Goal: Task Accomplishment & Management: Use online tool/utility

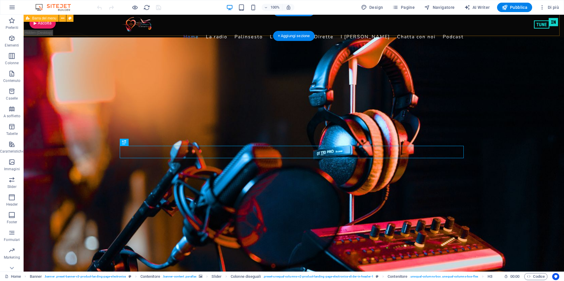
scroll to position [4, 0]
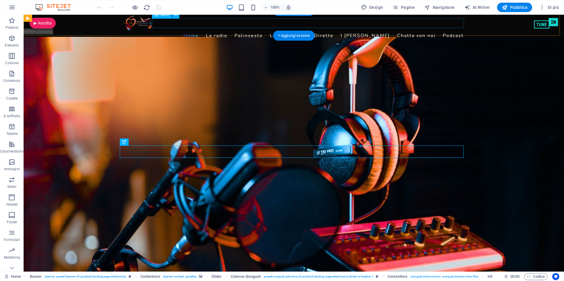
click at [418, 31] on nav "Home La radio Palinsesto Le Playlist Le Dirette I Deejay Chatta con noi Podcast" at bounding box center [294, 35] width 345 height 9
select select
select select "1"
select select
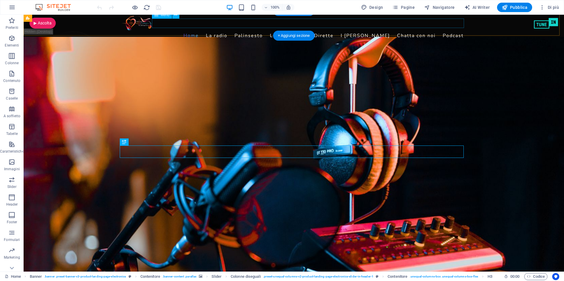
select select "2"
select select
select select "3"
select select
select select "4"
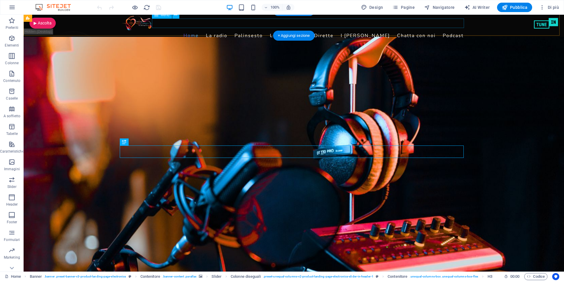
select select
select select "5"
select select
select select "6"
select select
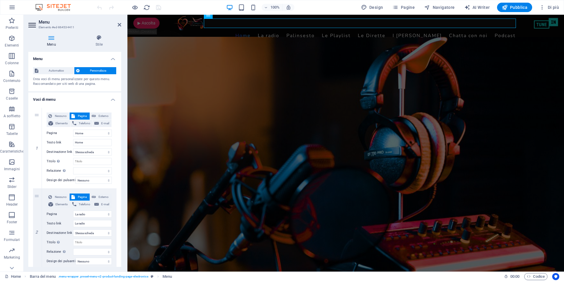
drag, startPoint x: 120, startPoint y: 76, endPoint x: 119, endPoint y: 101, distance: 25.4
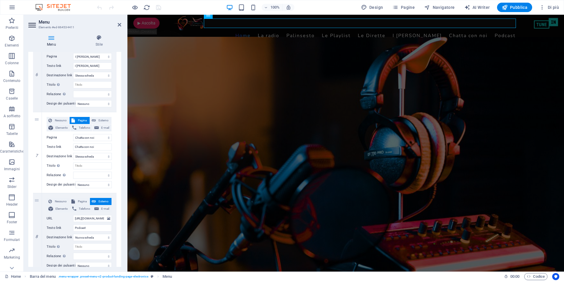
scroll to position [510, 0]
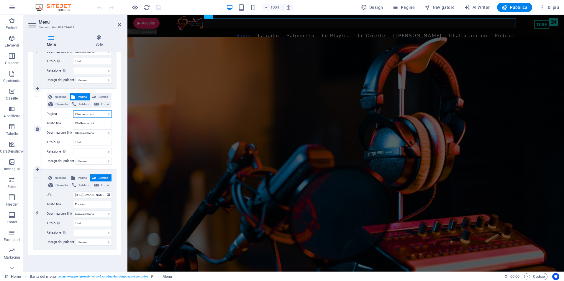
click at [86, 111] on select "Home La radio Palinsesto Le Playlist Le Dirette I Deejay Chatta con noi Podcast…" at bounding box center [92, 114] width 39 height 7
select select "13"
click at [73, 111] on select "Home La radio Palinsesto Le Playlist Le Dirette I Deejay Chatta con noi Podcast…" at bounding box center [92, 114] width 39 height 7
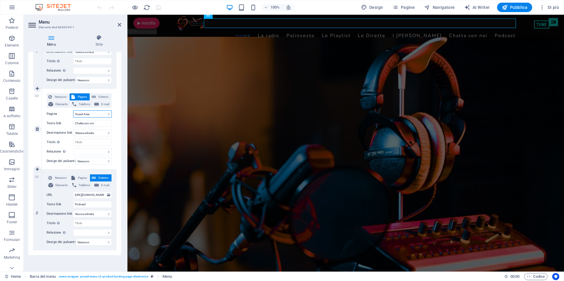
select select
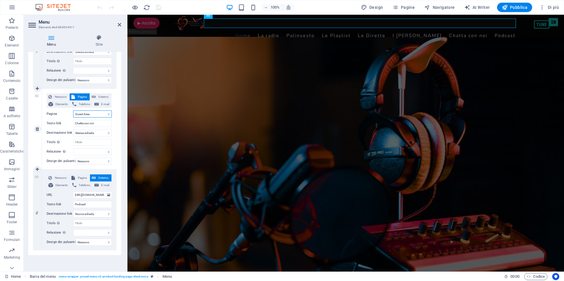
select select
type input "Guest Area"
select select
click at [158, 7] on icon "save" at bounding box center [158, 7] width 7 height 7
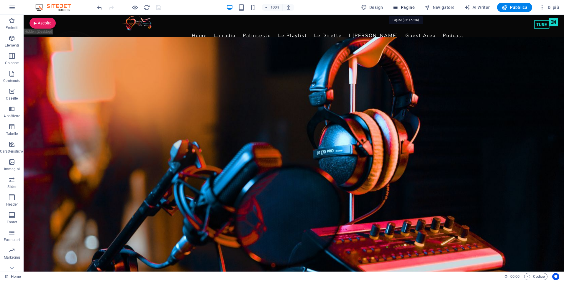
click at [409, 6] on span "Pagine" at bounding box center [403, 7] width 22 height 6
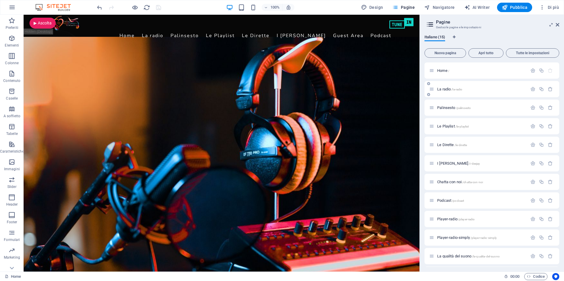
click at [443, 88] on span "La radio /la-radio" at bounding box center [449, 89] width 25 height 4
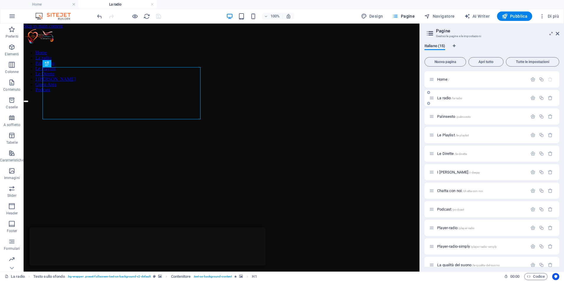
scroll to position [0, 0]
click at [152, 5] on link at bounding box center [152, 5] width 4 height 6
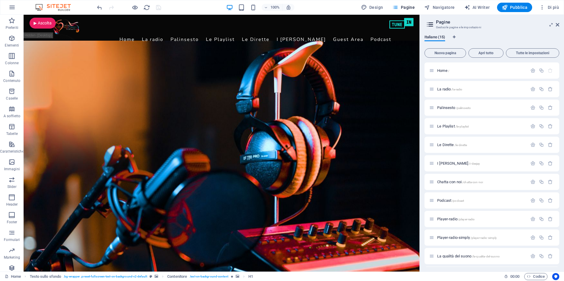
scroll to position [4, 0]
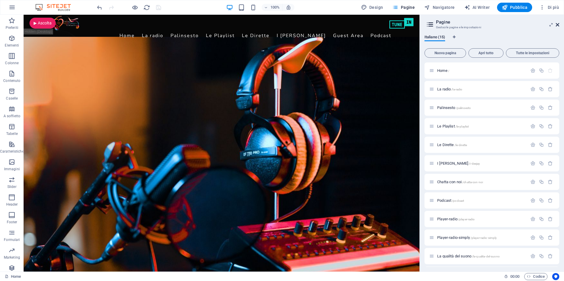
click at [558, 24] on icon at bounding box center [558, 24] width 4 height 5
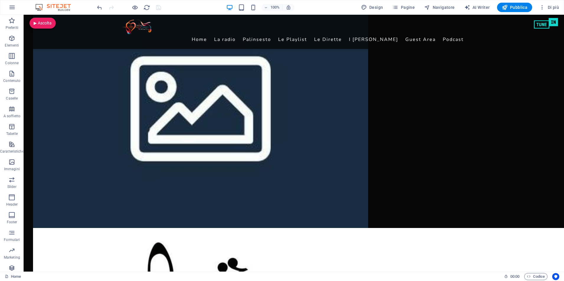
scroll to position [1240, 0]
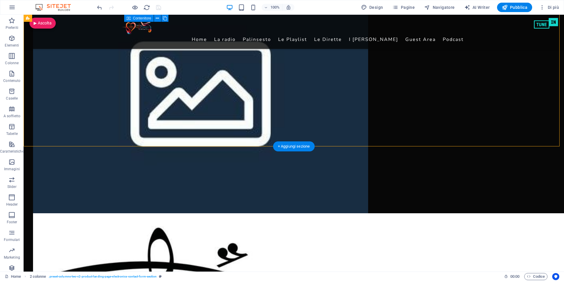
drag, startPoint x: 241, startPoint y: 130, endPoint x: 237, endPoint y: 151, distance: 21.9
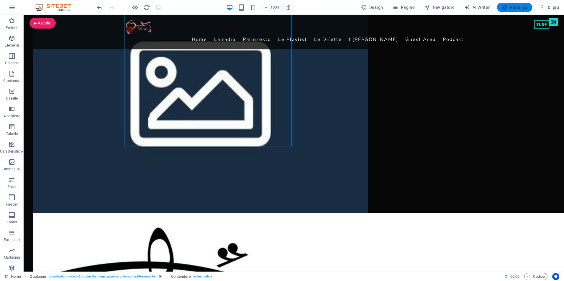
click at [510, 7] on span "Pubblica" at bounding box center [515, 7] width 26 height 6
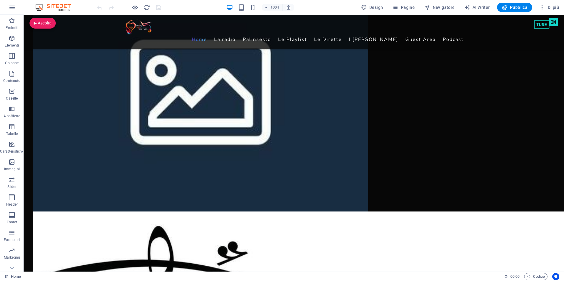
scroll to position [1251, 0]
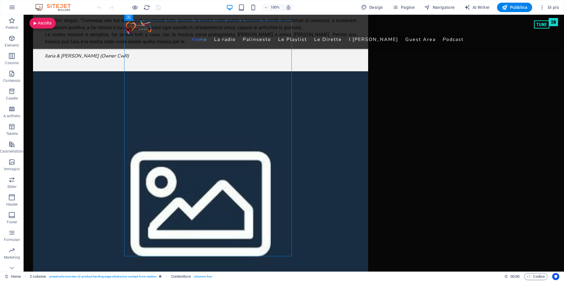
scroll to position [1136, 0]
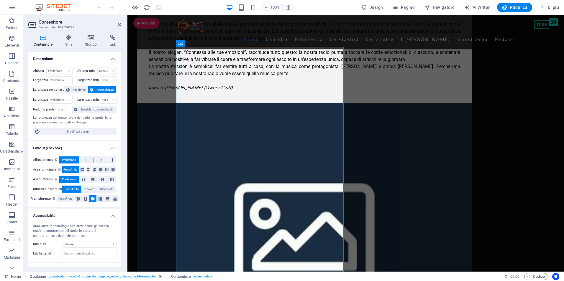
scroll to position [1104, 0]
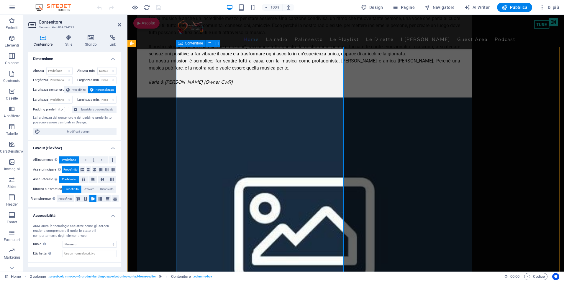
click at [191, 44] on span "Contenitore" at bounding box center [194, 44] width 18 height 4
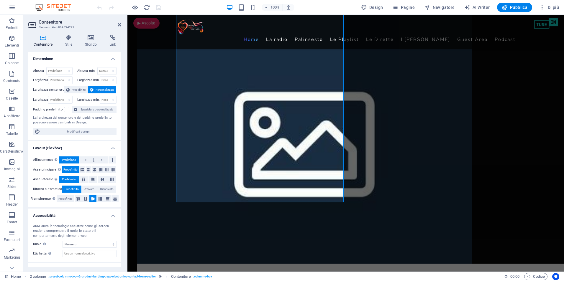
scroll to position [1201, 0]
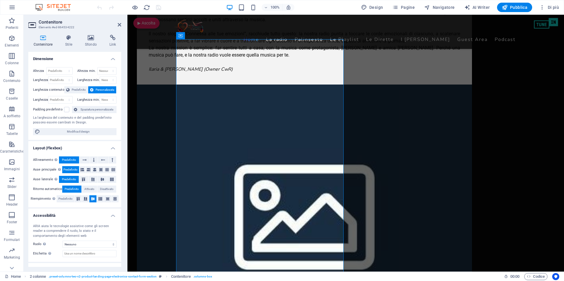
scroll to position [1106, 0]
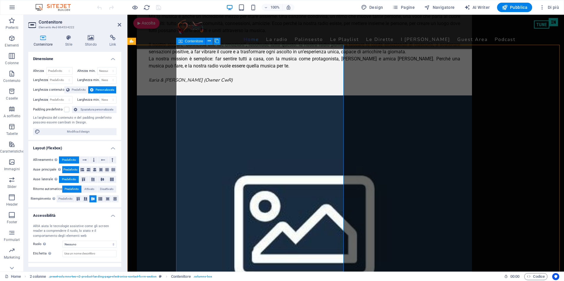
click at [180, 41] on icon at bounding box center [181, 41] width 4 height 7
click at [208, 41] on icon at bounding box center [209, 41] width 3 height 6
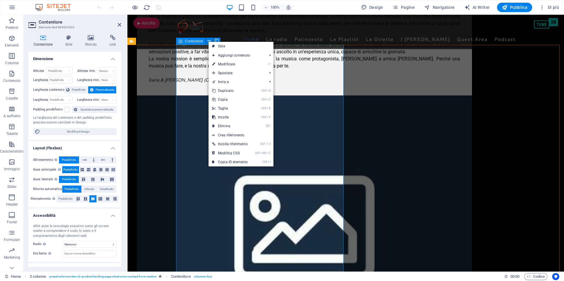
click at [181, 42] on icon at bounding box center [181, 41] width 4 height 7
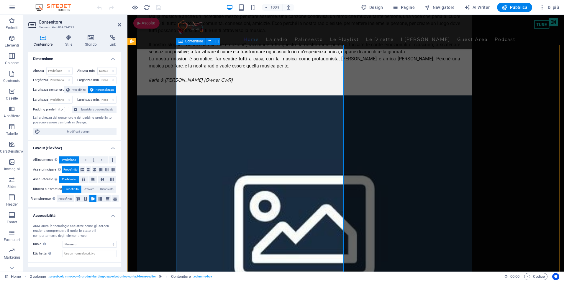
click at [181, 42] on icon at bounding box center [181, 41] width 4 height 7
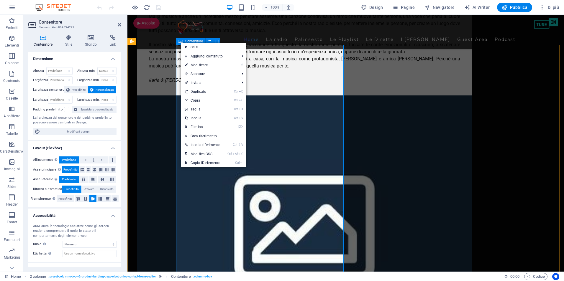
click at [181, 42] on icon at bounding box center [181, 41] width 4 height 7
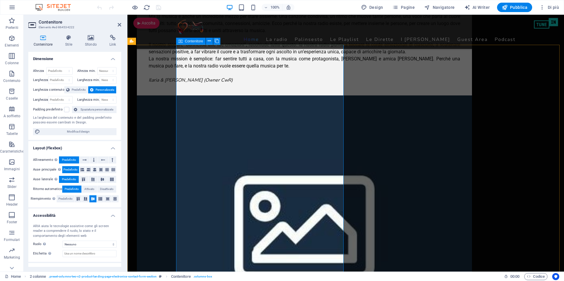
click at [181, 42] on icon at bounding box center [181, 41] width 4 height 7
click at [87, 40] on icon at bounding box center [91, 38] width 22 height 6
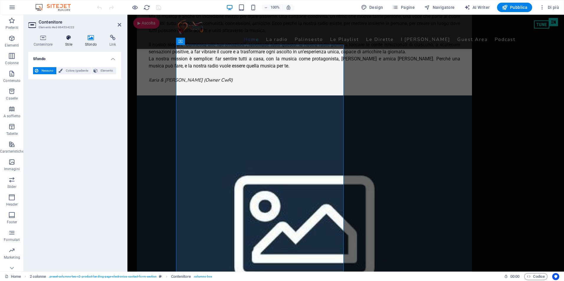
click at [63, 40] on icon at bounding box center [68, 38] width 17 height 6
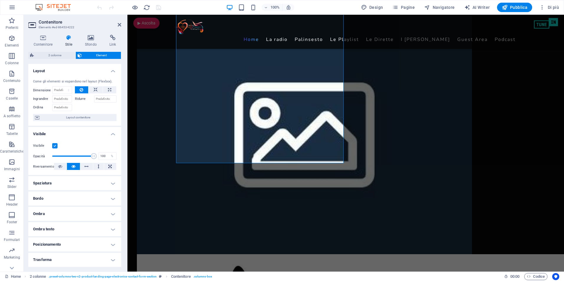
scroll to position [1225, 0]
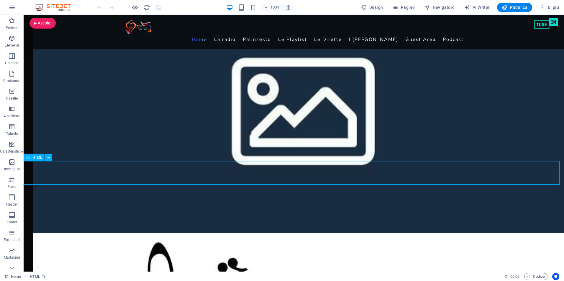
click at [31, 158] on div "HTML" at bounding box center [34, 157] width 21 height 7
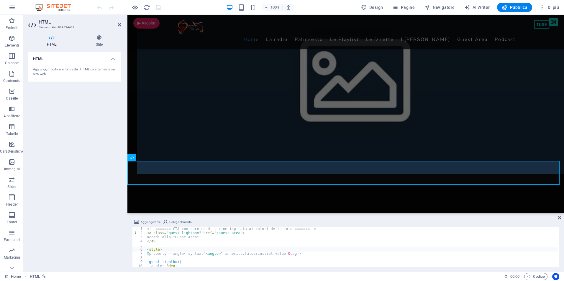
click at [210, 250] on div "<!-- ======= CTA con cornice di lucine ispirata ai colori della foto ======= --…" at bounding box center [352, 251] width 412 height 48
drag, startPoint x: 151, startPoint y: 237, endPoint x: 196, endPoint y: 237, distance: 45.1
click at [196, 237] on div "<!-- ======= CTA con cornice di lucine ispirata ai colori della foto ======= --…" at bounding box center [352, 251] width 412 height 48
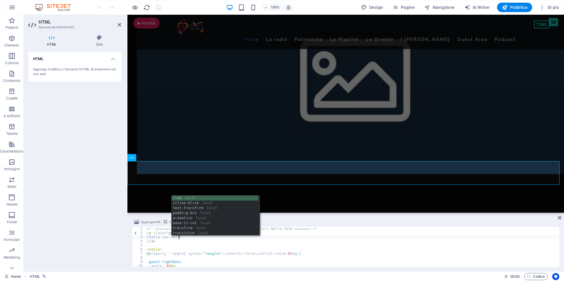
scroll to position [0, 2]
type textarea "Chatta con noi"
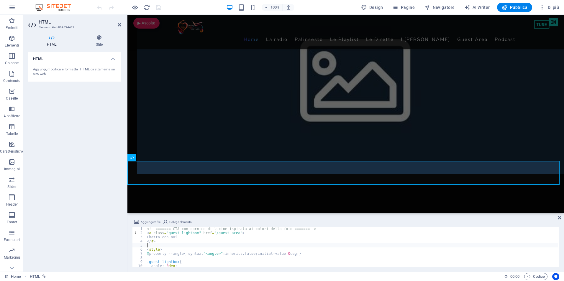
click at [326, 246] on div "<!-- ======= CTA con cornice di lucine ispirata ai colori della foto ======= --…" at bounding box center [352, 251] width 412 height 48
click at [221, 234] on div "<!-- ======= CTA con cornice di lucine ispirata ai colori della foto ======= --…" at bounding box center [352, 251] width 412 height 48
click at [227, 240] on div "<!-- ======= CTA con cornice di lucine ispirata ai colori della foto ======= --…" at bounding box center [352, 251] width 412 height 48
type textarea "</a>"
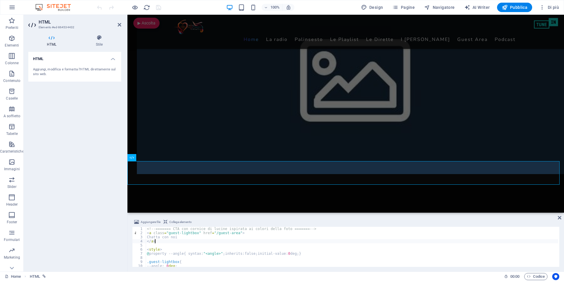
click at [227, 240] on div "<!-- ======= CTA con cornice di lucine ispirata ai colori della foto ======= --…" at bounding box center [352, 251] width 412 height 48
click at [224, 234] on div "<!-- ======= CTA con cornice di lucine ispirata ai colori della foto ======= --…" at bounding box center [352, 251] width 412 height 48
click at [248, 249] on div "<!-- ======= CTA con cornice di lucine ispirata ai colori della foto ======= --…" at bounding box center [352, 251] width 412 height 48
click at [211, 239] on div "<!-- ======= CTA con cornice di lucine ispirata ai colori della foto ======= --…" at bounding box center [352, 251] width 412 height 48
type textarea "a"
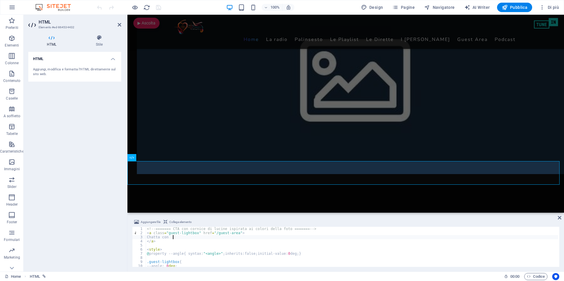
scroll to position [0, 2]
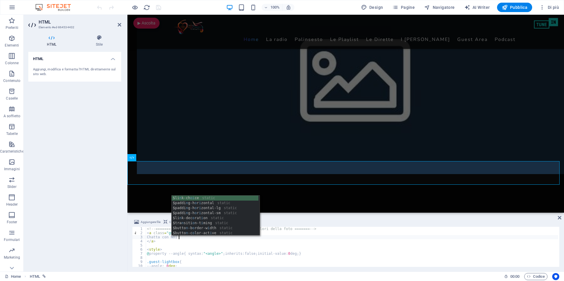
click at [215, 253] on div "<!-- ======= CTA con cornice di lucine ispirata ai colori della foto ======= --…" at bounding box center [352, 251] width 412 height 48
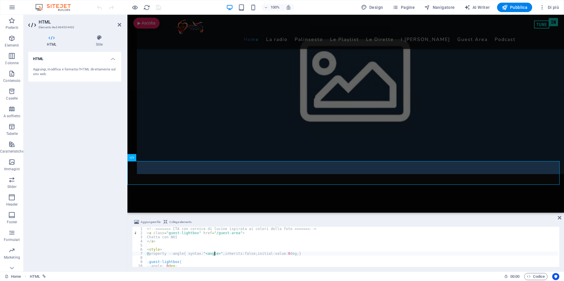
click at [220, 233] on div "<!-- ======= CTA con cornice di lucine ispirata ai colori della foto ======= --…" at bounding box center [352, 251] width 412 height 48
click at [212, 232] on div "<!-- ======= CTA con cornice di lucine ispirata ai colori della foto ======= --…" at bounding box center [352, 251] width 412 height 48
click at [356, 231] on div "<!-- ======= CTA con cornice di lucine ispirata ai colori della foto ======= --…" at bounding box center [352, 251] width 412 height 48
type textarea "<!-- ======= CTA con cornice di lucine ispirata ai colori della foto ======= -->"
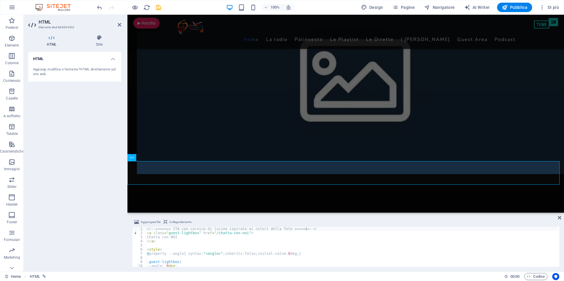
click at [89, 99] on div "HTML Aggiungi, modifica e formatta l'HTML direttamente sul sito web." at bounding box center [74, 159] width 93 height 215
click at [159, 5] on icon "save" at bounding box center [158, 7] width 7 height 7
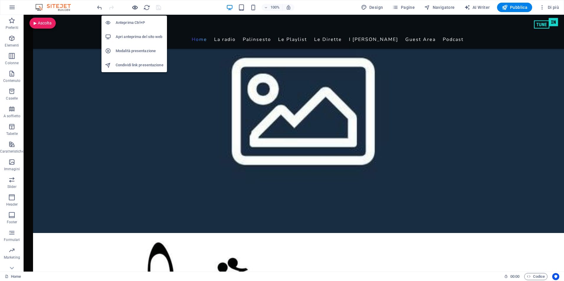
click at [133, 8] on icon "button" at bounding box center [135, 7] width 7 height 7
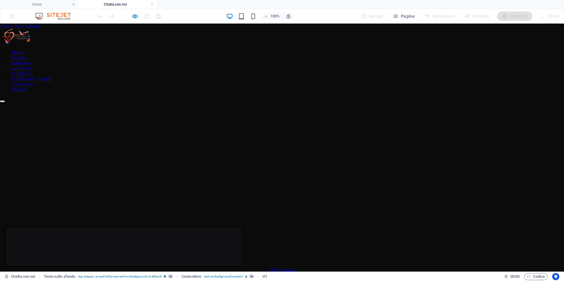
scroll to position [0, 0]
click at [151, 3] on link at bounding box center [152, 5] width 4 height 6
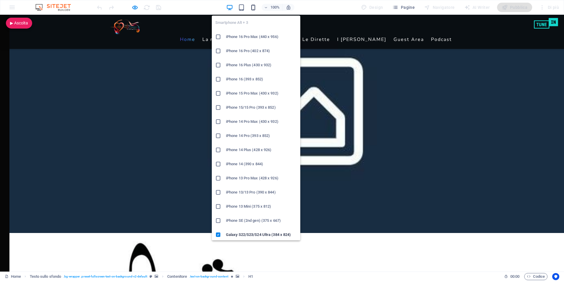
click at [256, 7] on icon "button" at bounding box center [253, 7] width 7 height 7
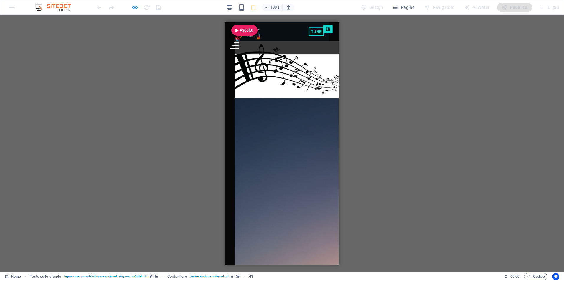
scroll to position [1972, 0]
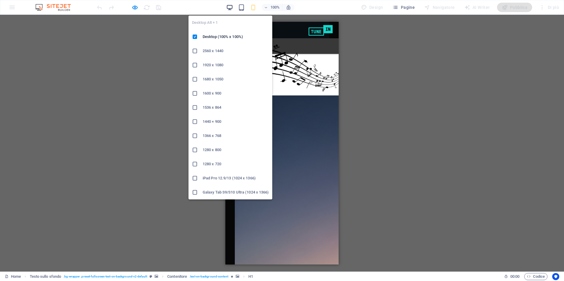
click at [230, 6] on icon "button" at bounding box center [229, 7] width 7 height 7
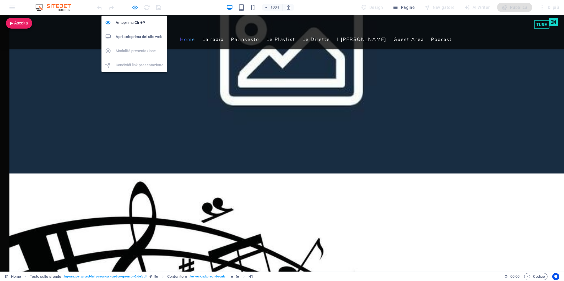
click at [133, 7] on icon "button" at bounding box center [135, 7] width 7 height 7
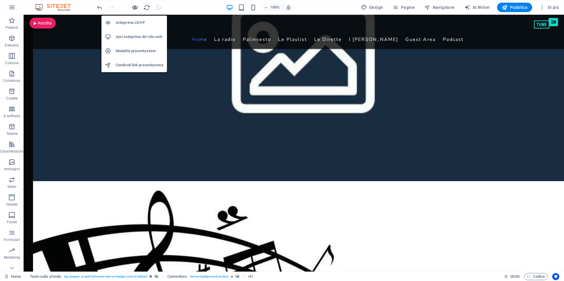
scroll to position [1285, 0]
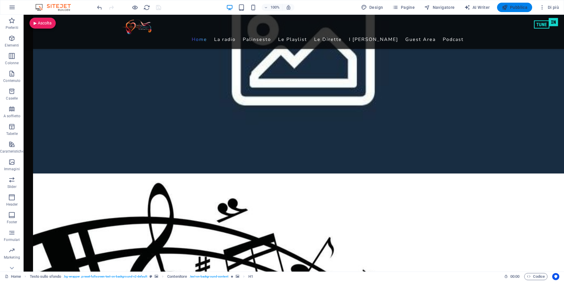
click at [511, 8] on span "Pubblica" at bounding box center [515, 7] width 26 height 6
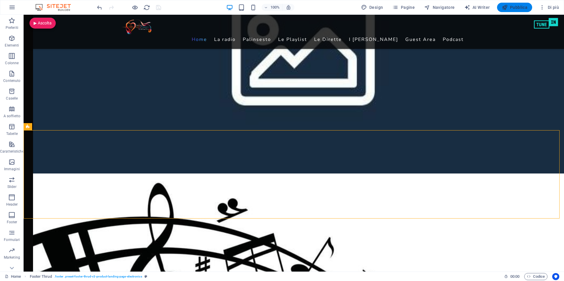
click at [511, 6] on span "Pubblica" at bounding box center [515, 7] width 26 height 6
